Goal: Check status: Check status

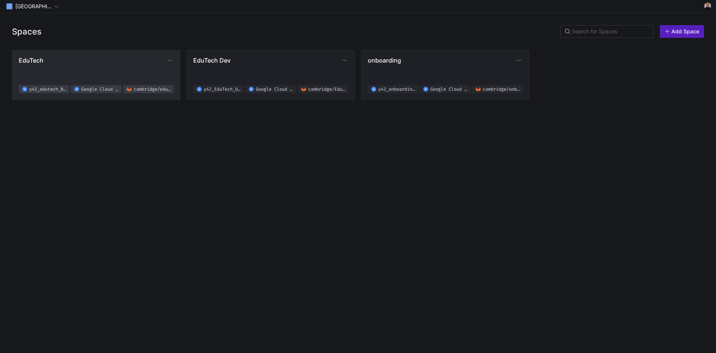
click at [74, 57] on span "EduTech" at bounding box center [93, 60] width 148 height 7
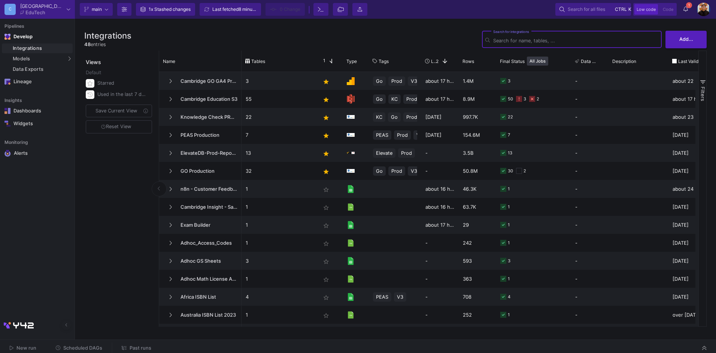
click at [686, 8] on icon at bounding box center [686, 8] width 4 height 5
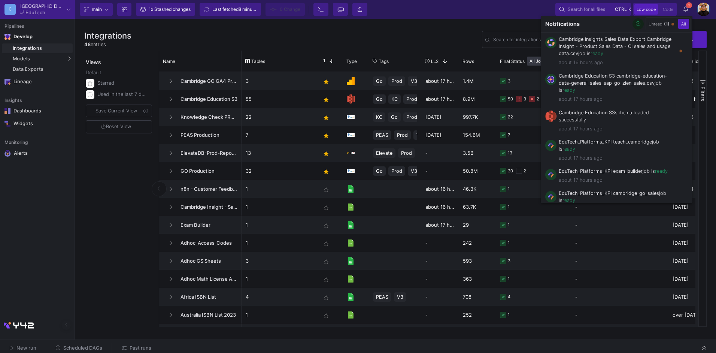
click at [638, 28] on button "button" at bounding box center [638, 23] width 11 height 11
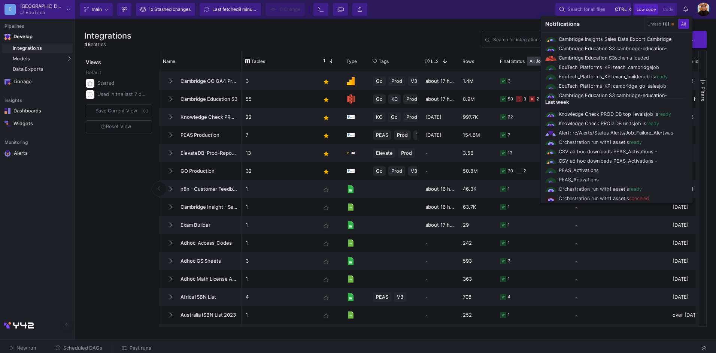
click at [390, 38] on div at bounding box center [358, 176] width 716 height 353
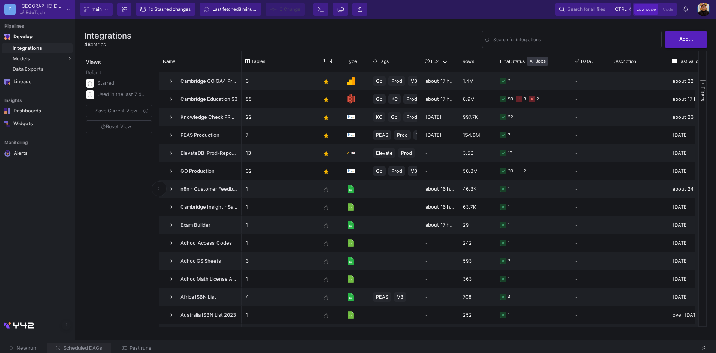
click at [89, 348] on span "Scheduled DAGs" at bounding box center [82, 348] width 39 height 6
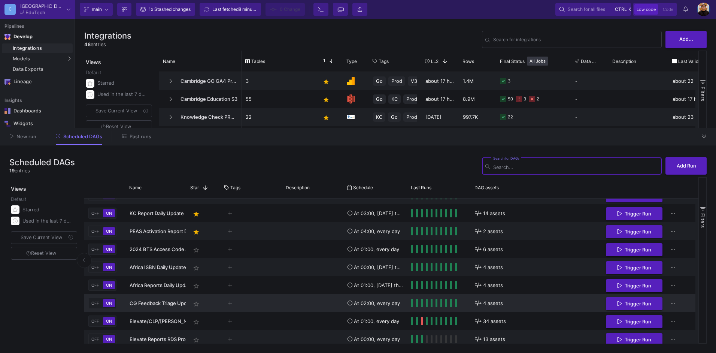
scroll to position [197, 0]
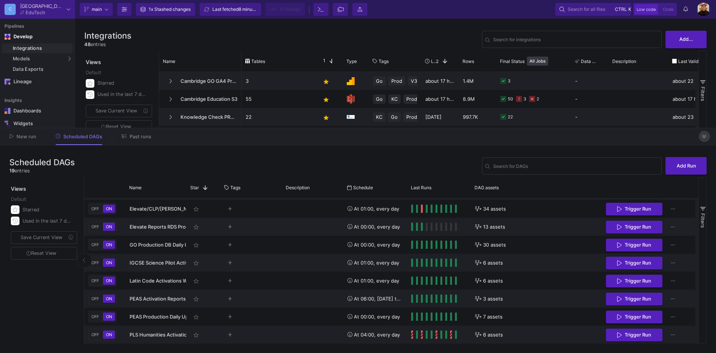
click at [705, 133] on span at bounding box center [704, 136] width 4 height 6
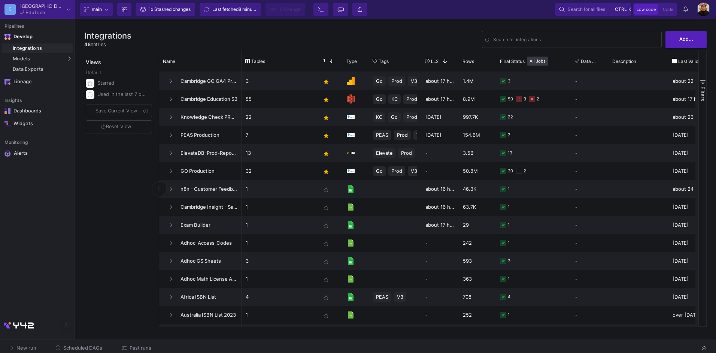
click at [141, 347] on span "Past runs" at bounding box center [141, 348] width 22 height 6
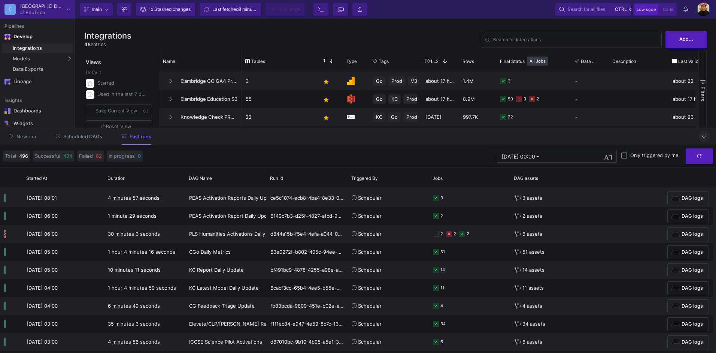
click at [702, 140] on button at bounding box center [704, 136] width 11 height 11
